Goal: Find specific page/section: Find specific page/section

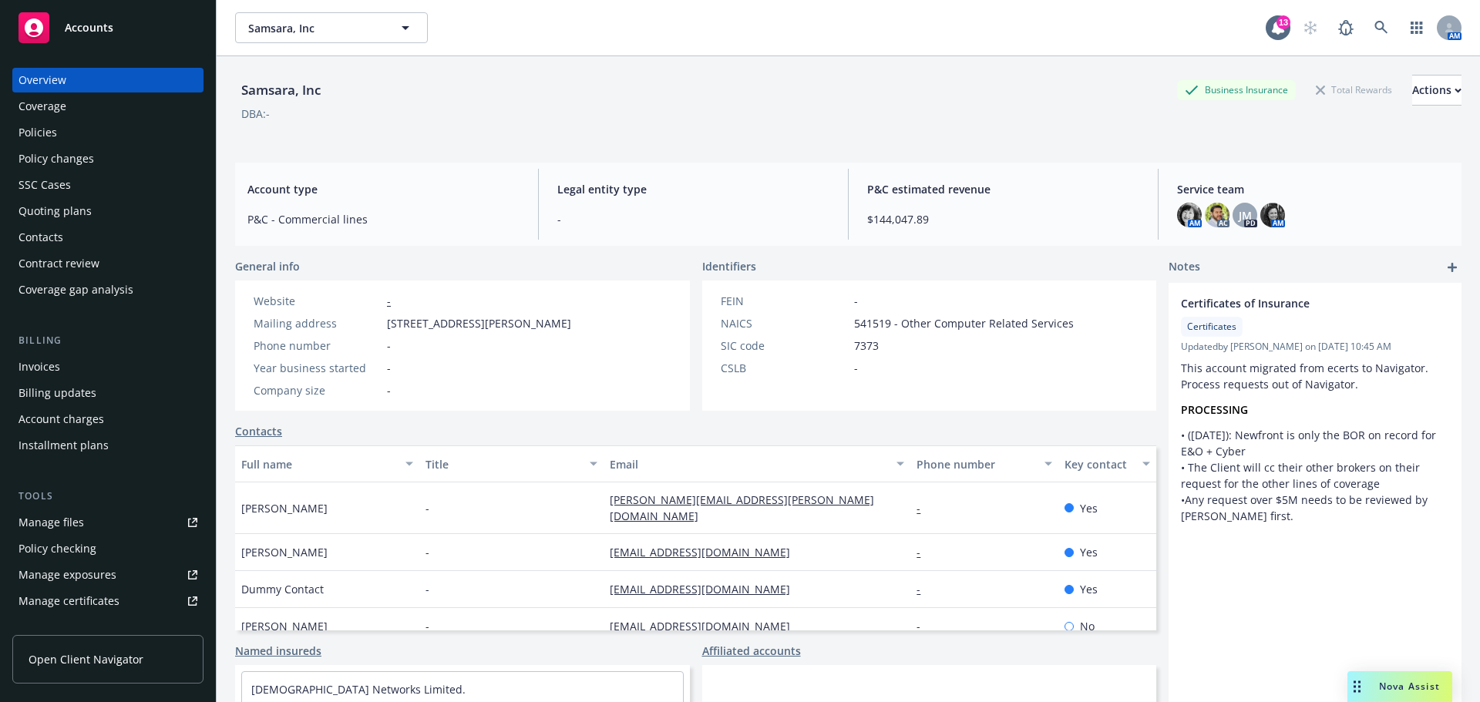
scroll to position [15, 0]
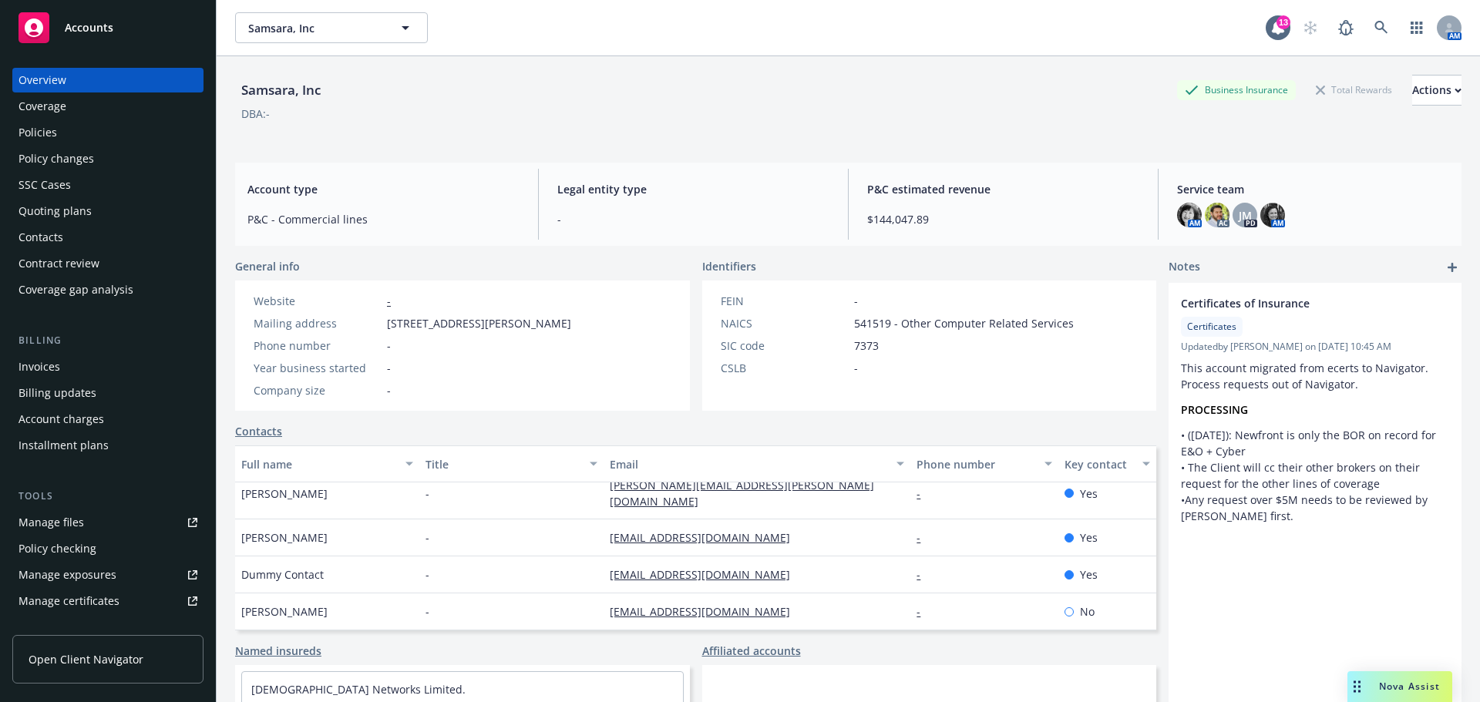
click at [56, 81] on div "Overview" at bounding box center [43, 80] width 48 height 25
click at [1374, 31] on icon at bounding box center [1381, 28] width 14 height 14
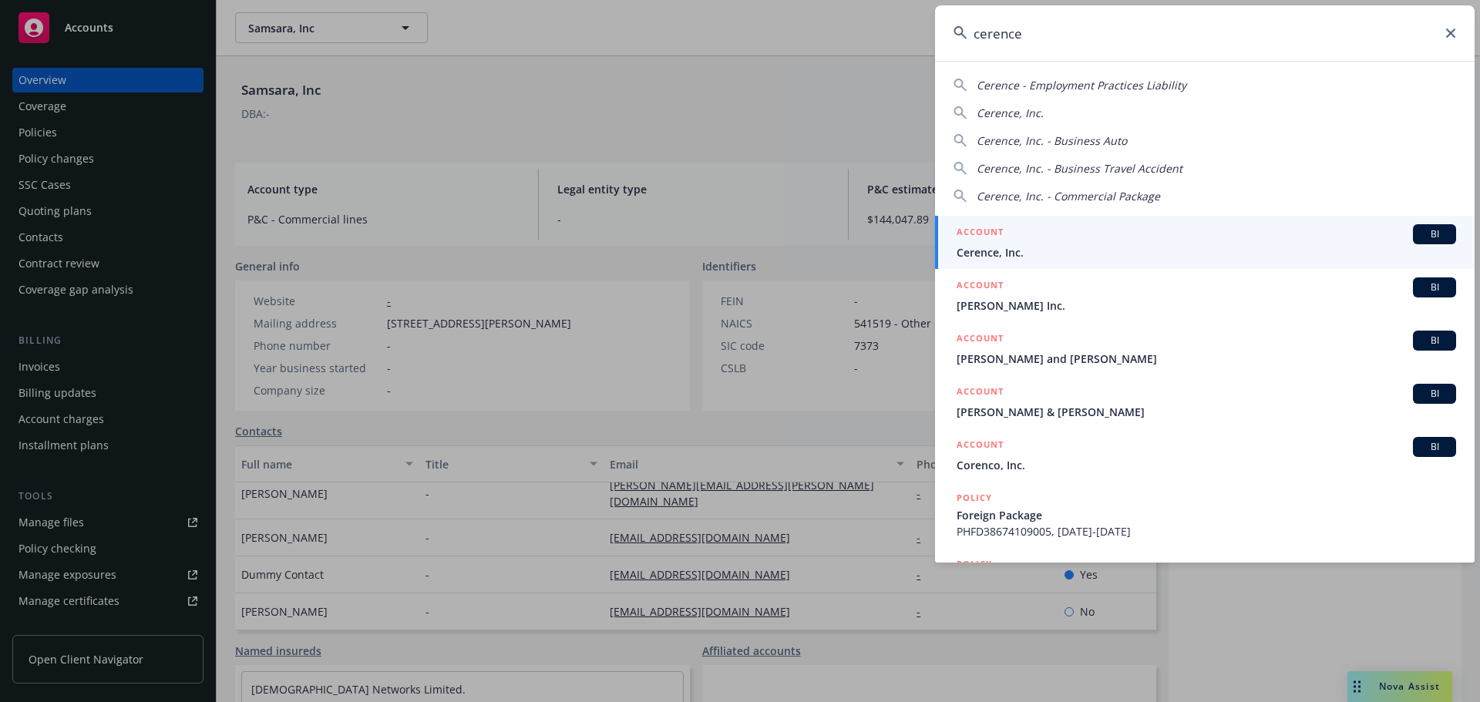
type input "cerence"
click at [1097, 229] on div "ACCOUNT BI" at bounding box center [1207, 234] width 500 height 20
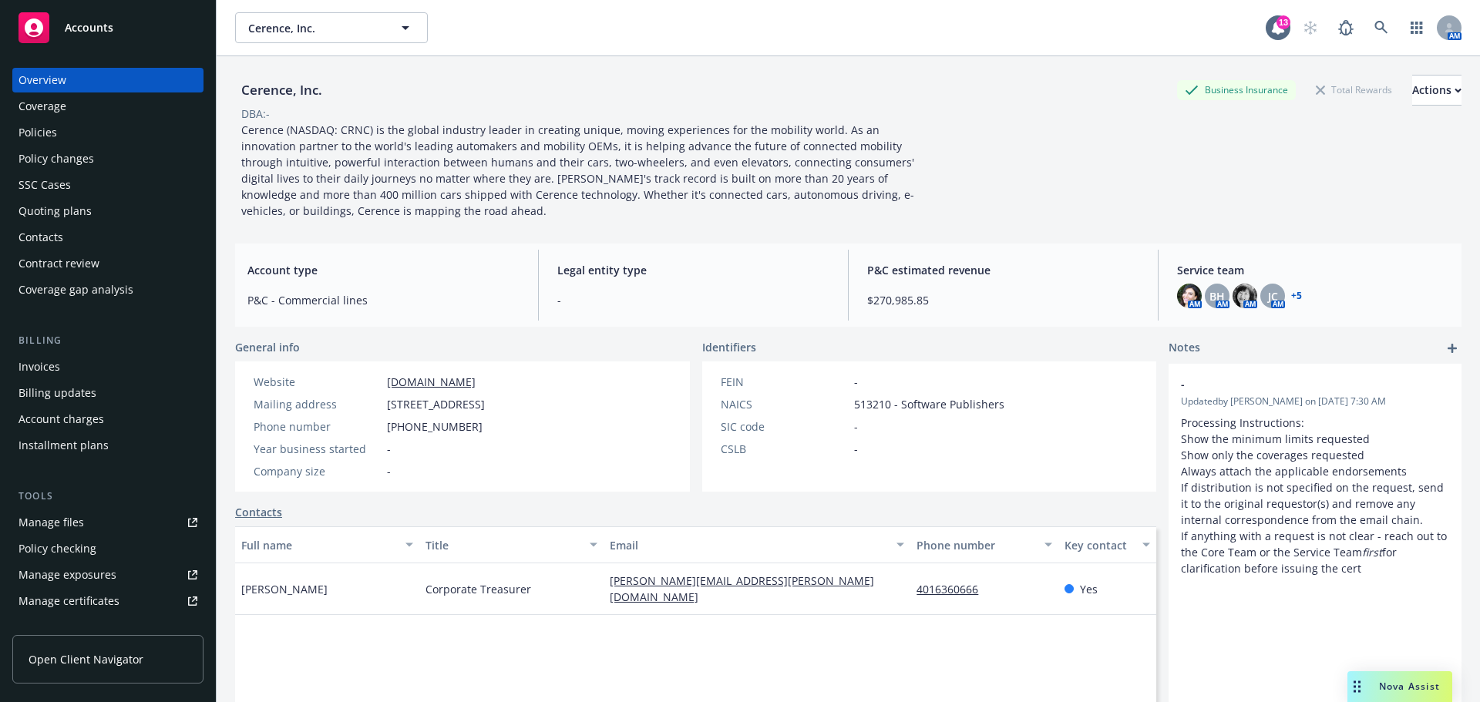
click at [41, 126] on div "Policies" at bounding box center [38, 132] width 39 height 25
